Goal: Task Accomplishment & Management: Use online tool/utility

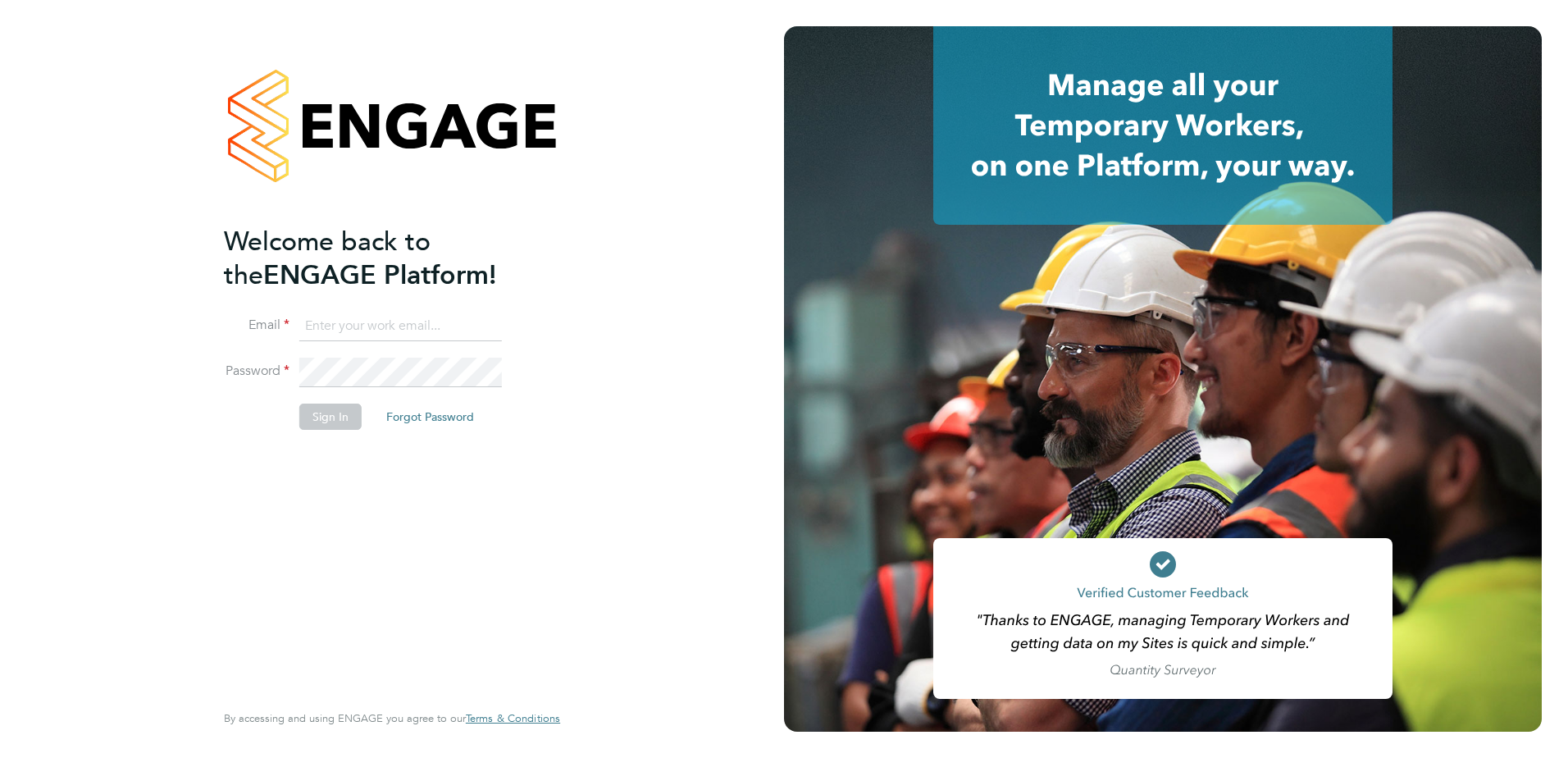
type input "[PERSON_NAME][EMAIL_ADDRESS][PERSON_NAME][DOMAIN_NAME]"
click at [342, 425] on button "Sign In" at bounding box center [331, 416] width 62 height 27
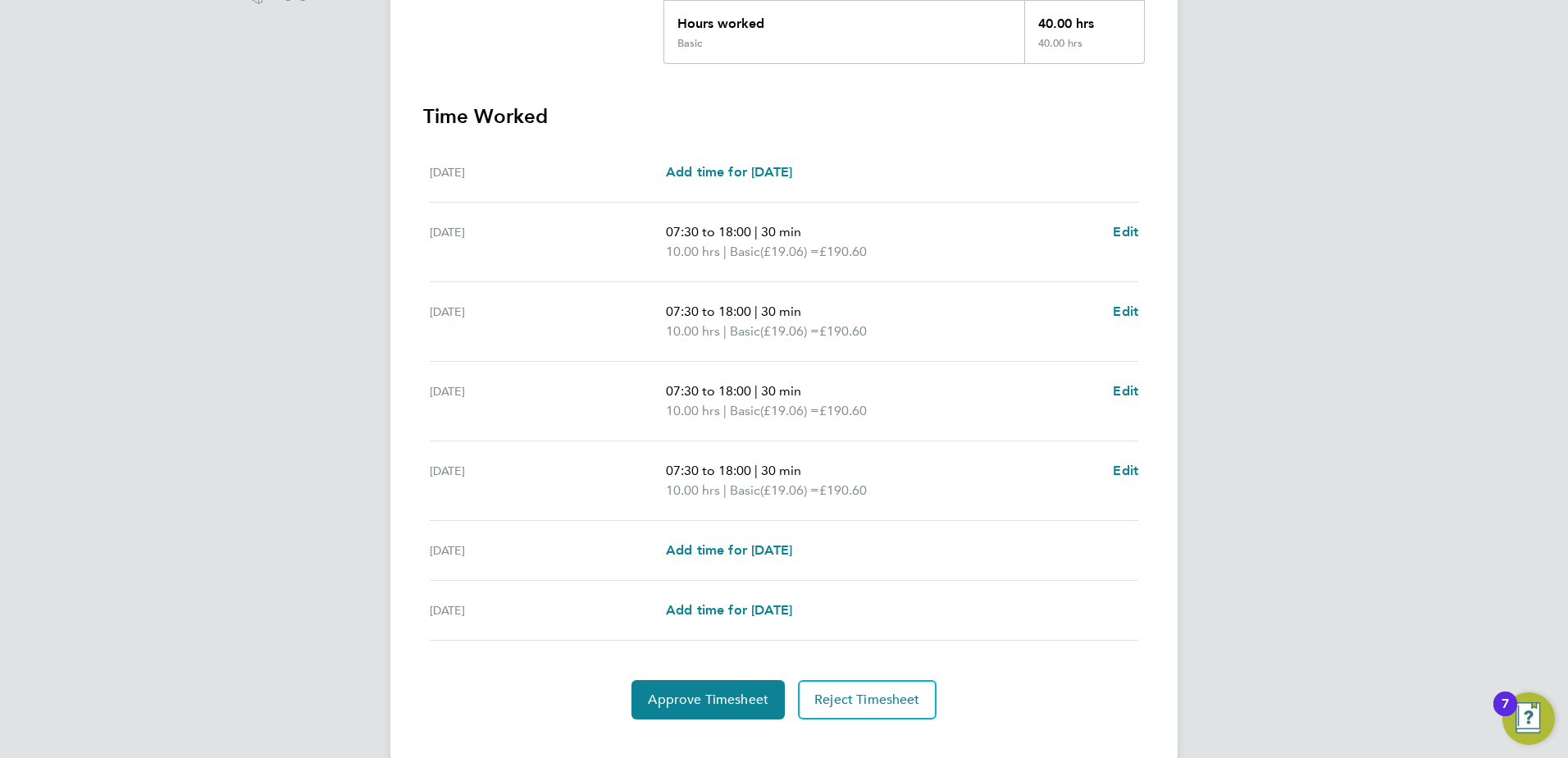
scroll to position [408, 0]
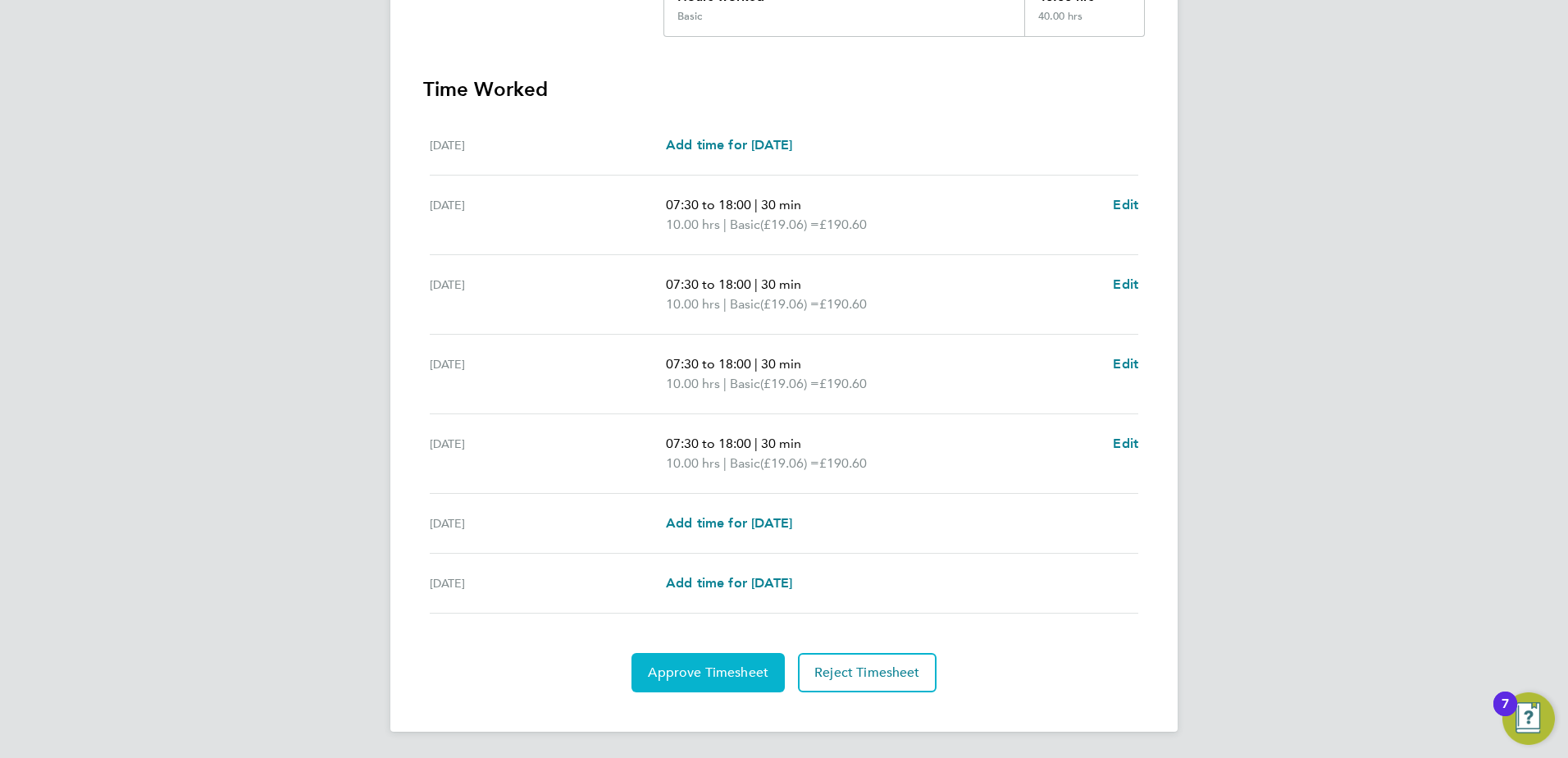
click at [761, 671] on span "Approve Timesheet" at bounding box center [708, 673] width 121 height 16
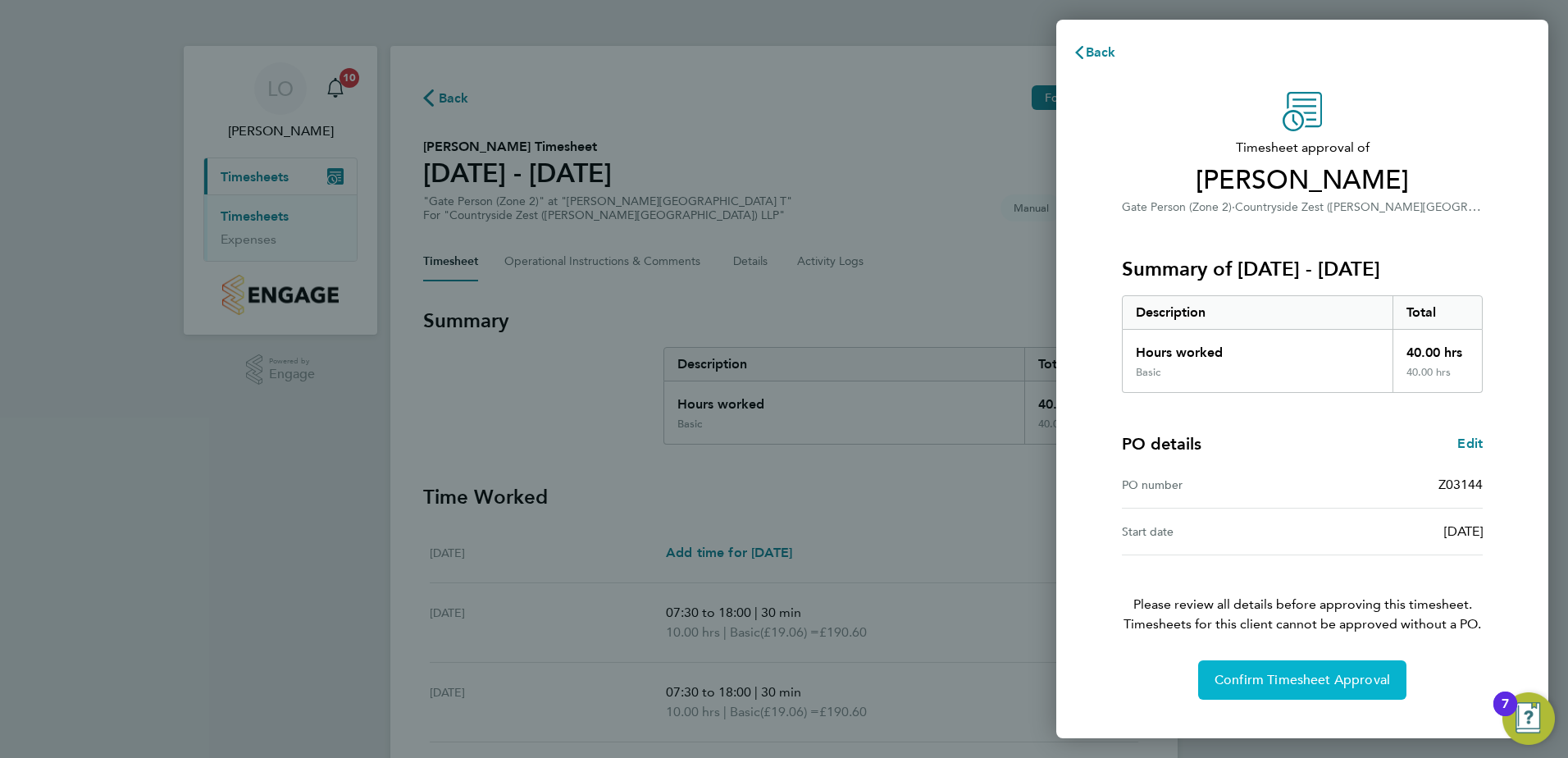
click at [1298, 682] on span "Confirm Timesheet Approval" at bounding box center [1303, 680] width 176 height 16
